Goal: Find contact information: Find contact information

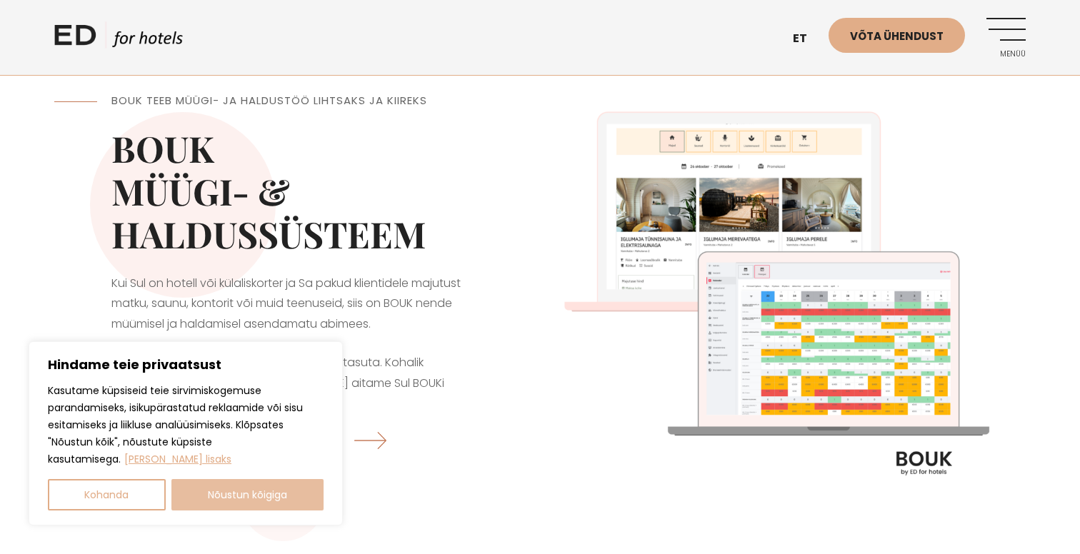
click at [256, 501] on button "Nõustun kõigiga" at bounding box center [247, 494] width 153 height 31
checkbox input "true"
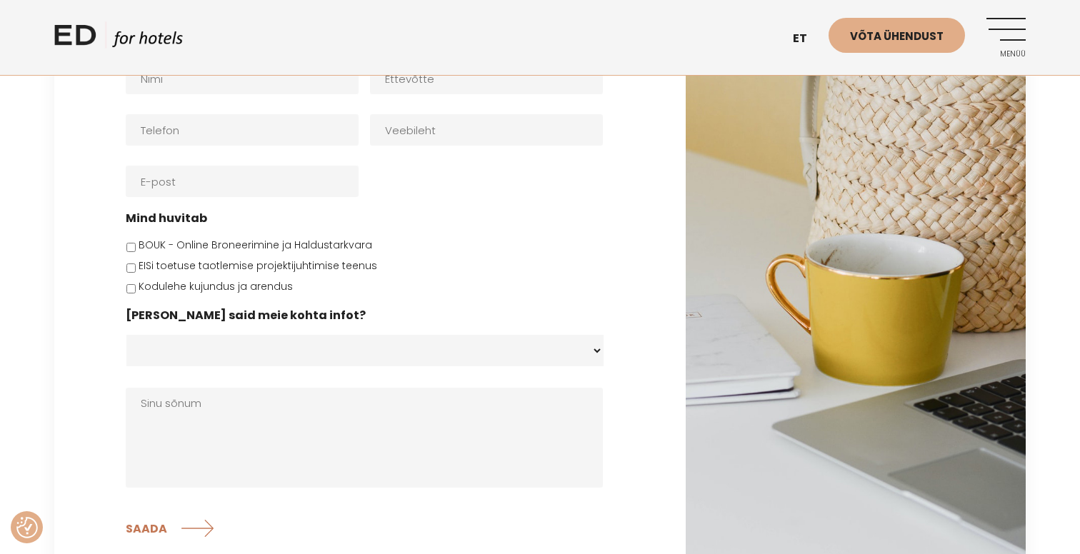
scroll to position [4625, 0]
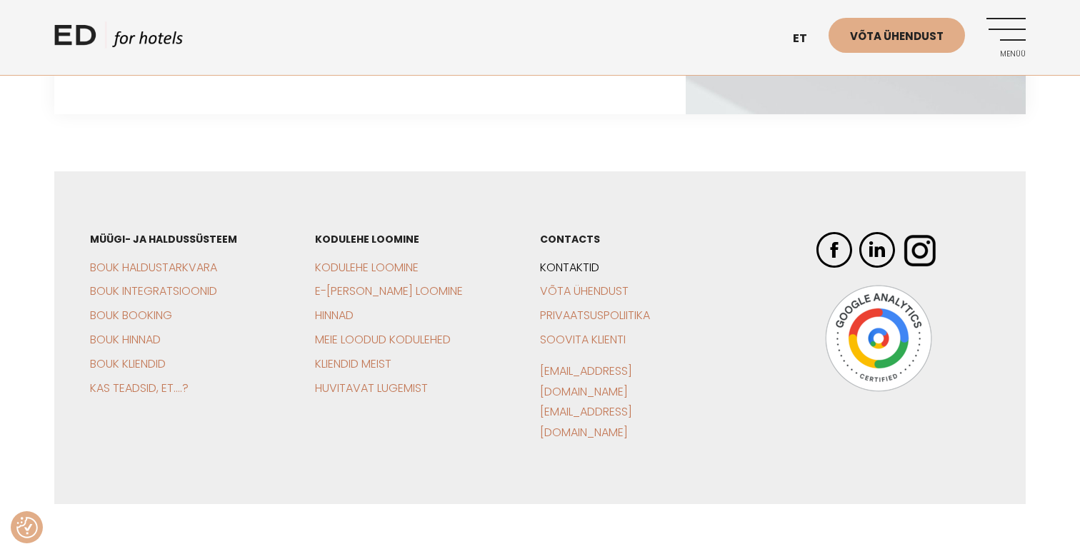
click at [570, 259] on link "Kontaktid" at bounding box center [569, 267] width 59 height 16
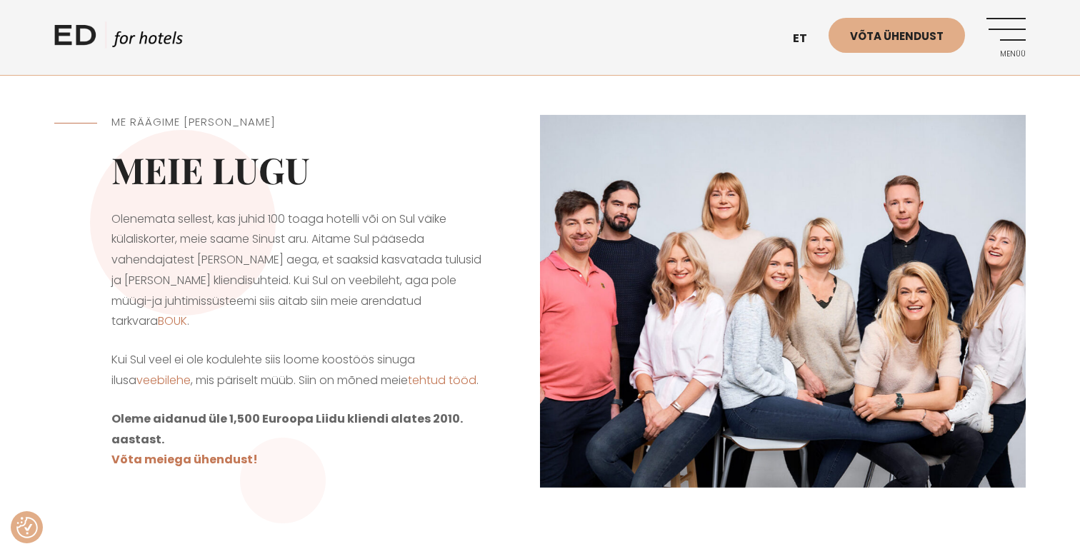
click at [276, 165] on h2 "Meie lugu" at bounding box center [297, 170] width 372 height 43
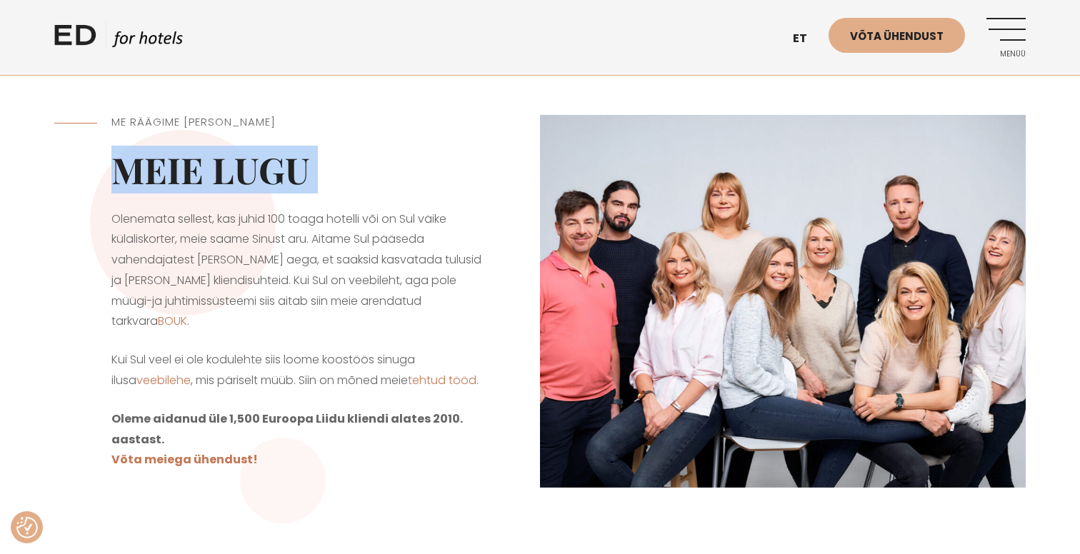
click at [276, 165] on h2 "Meie lugu" at bounding box center [297, 170] width 372 height 43
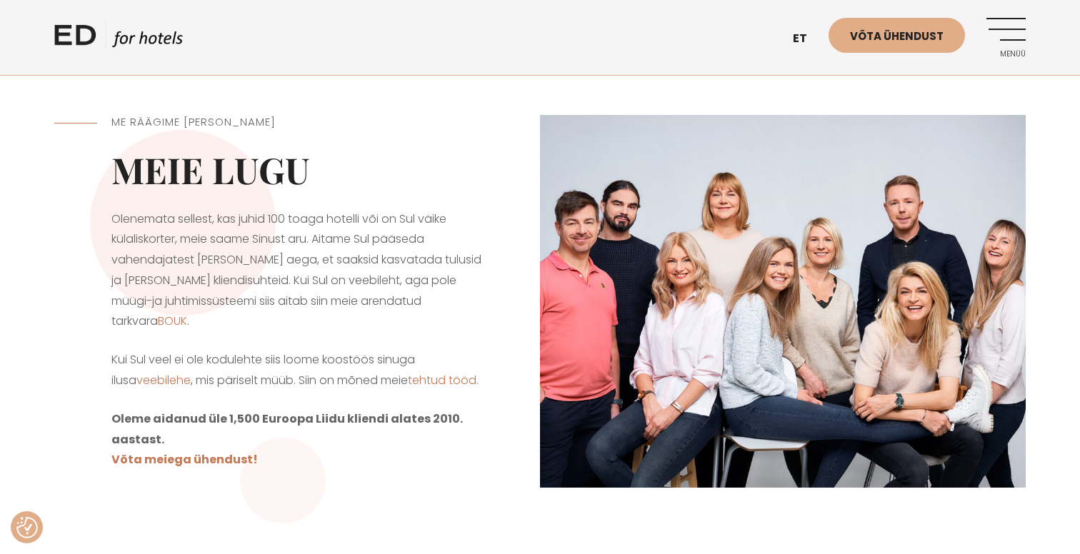
click at [508, 219] on div "ME RÄÄGIME [PERSON_NAME] Meie lugu Olenemata sellest, kas juhid 100 toaga hotel…" at bounding box center [297, 302] width 486 height 446
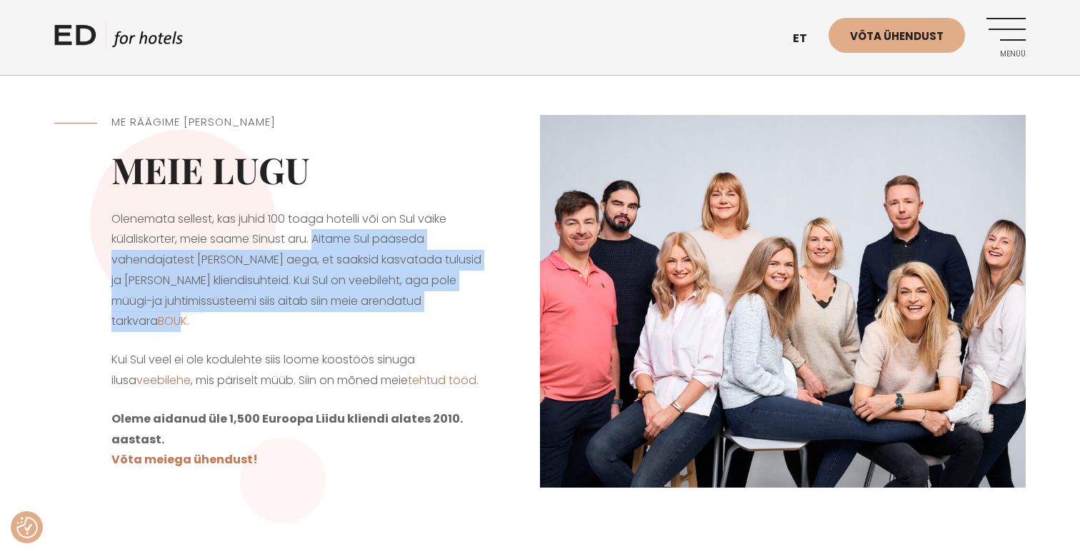
drag, startPoint x: 317, startPoint y: 240, endPoint x: 458, endPoint y: 312, distance: 158.8
click at [458, 312] on div "ME RÄÄGIME [PERSON_NAME] Meie lugu Olenemata sellest, kas juhid 100 toaga hotel…" at bounding box center [297, 302] width 486 height 446
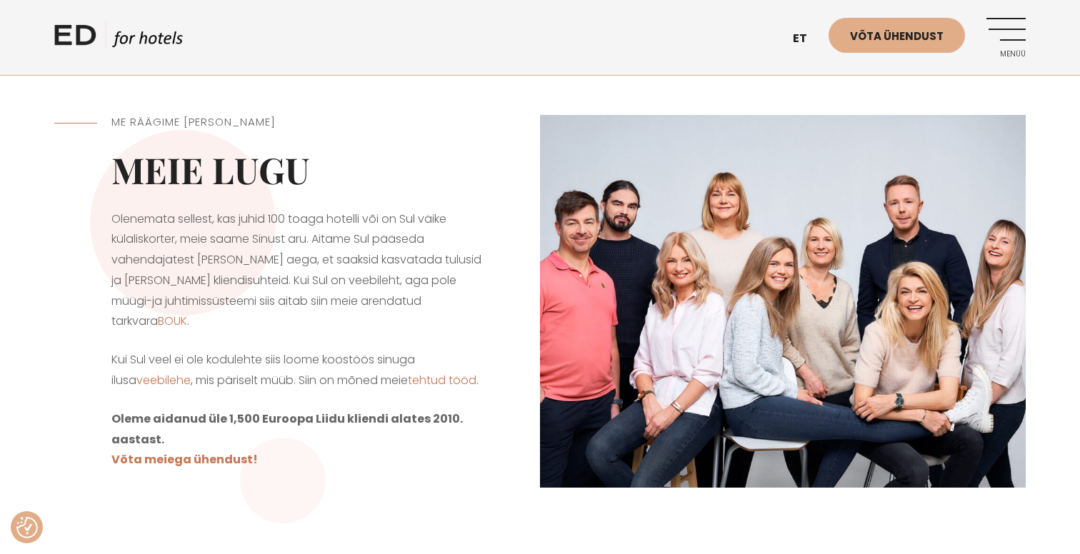
click at [484, 294] on div "ME RÄÄGIME [PERSON_NAME] Meie lugu Olenemata sellest, kas juhid 100 toaga hotel…" at bounding box center [297, 302] width 486 height 446
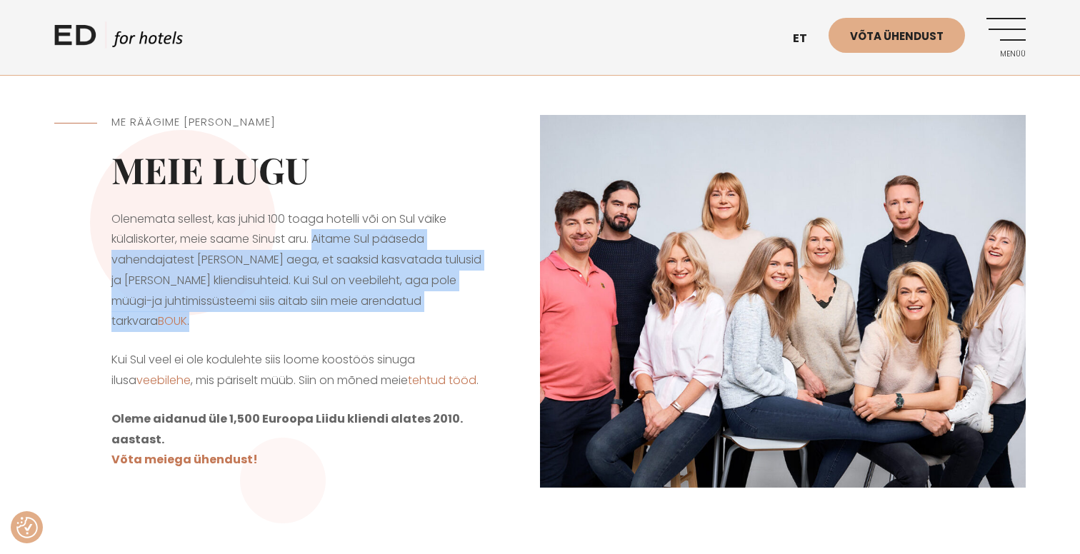
drag, startPoint x: 481, startPoint y: 312, endPoint x: 318, endPoint y: 249, distance: 174.4
click at [318, 249] on p "Olenemata sellest, kas juhid 100 toaga hotelli või on Sul väike külaliskorter, …" at bounding box center [297, 271] width 372 height 124
